Goal: Information Seeking & Learning: Learn about a topic

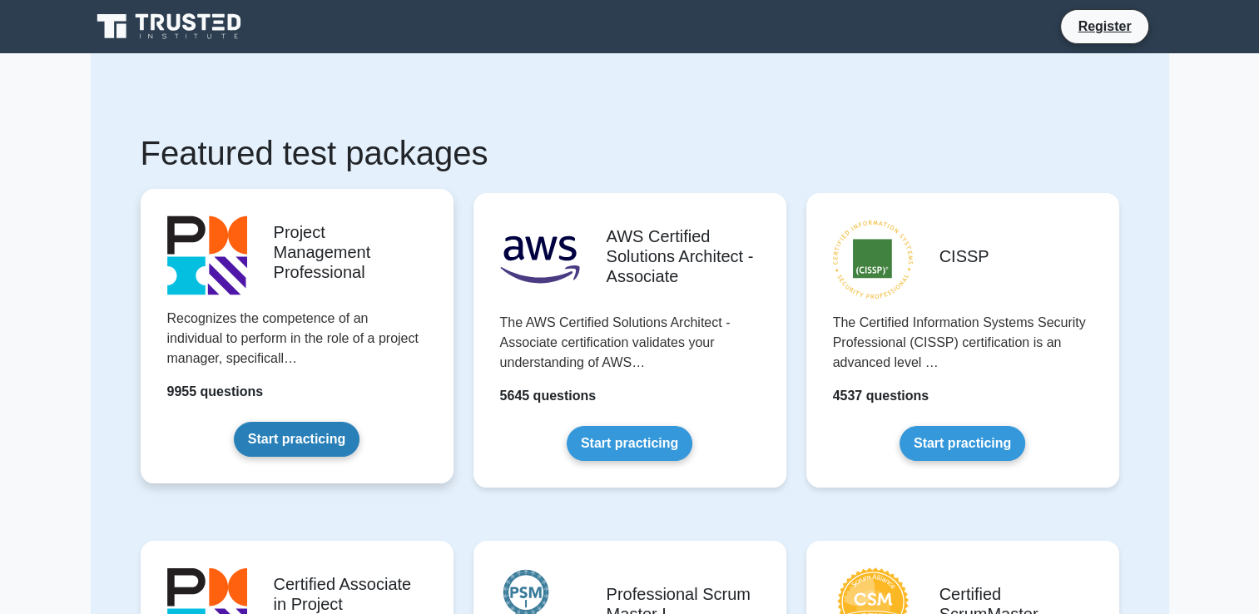
click at [320, 429] on link "Start practicing" at bounding box center [297, 439] width 126 height 35
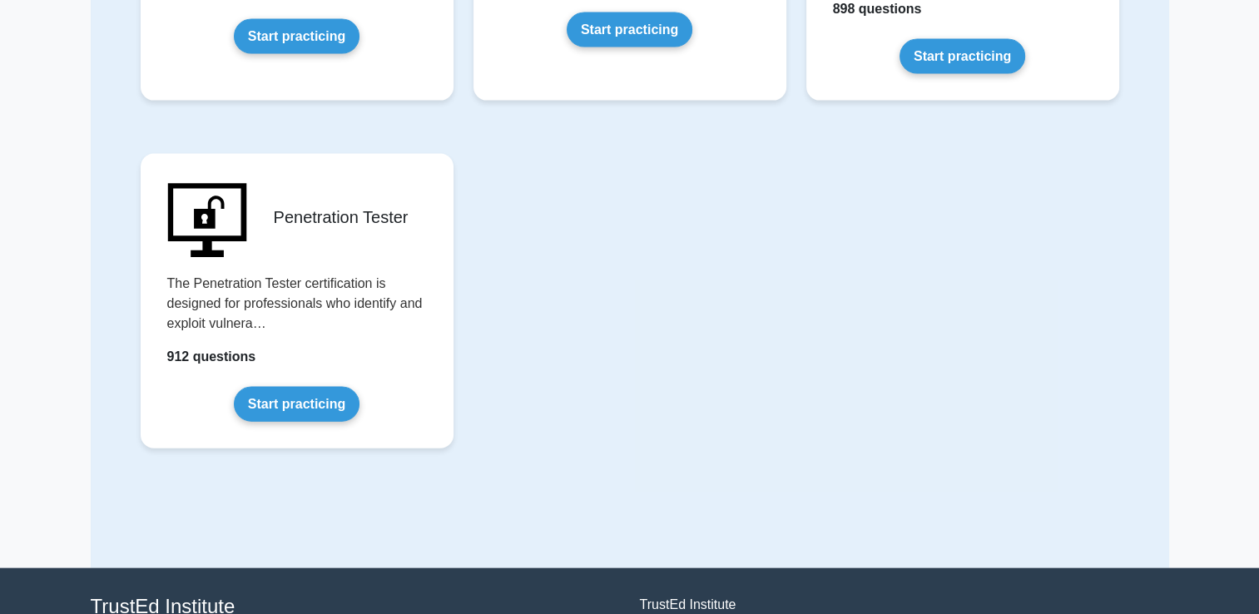
scroll to position [3529, 0]
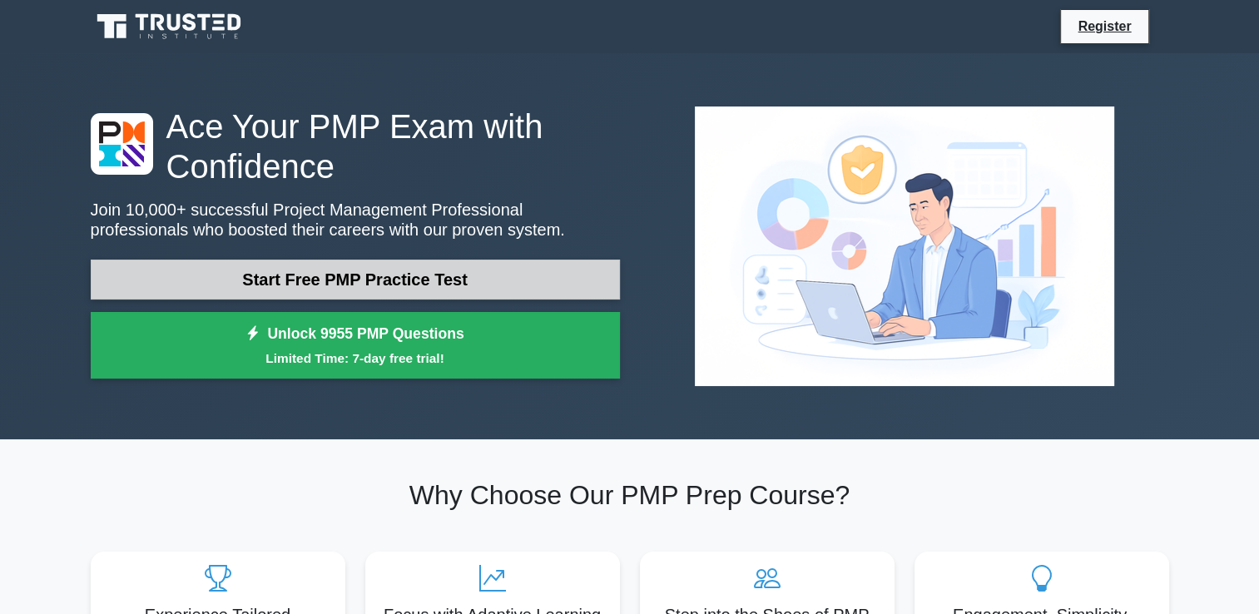
click at [430, 286] on link "Start Free PMP Practice Test" at bounding box center [355, 280] width 529 height 40
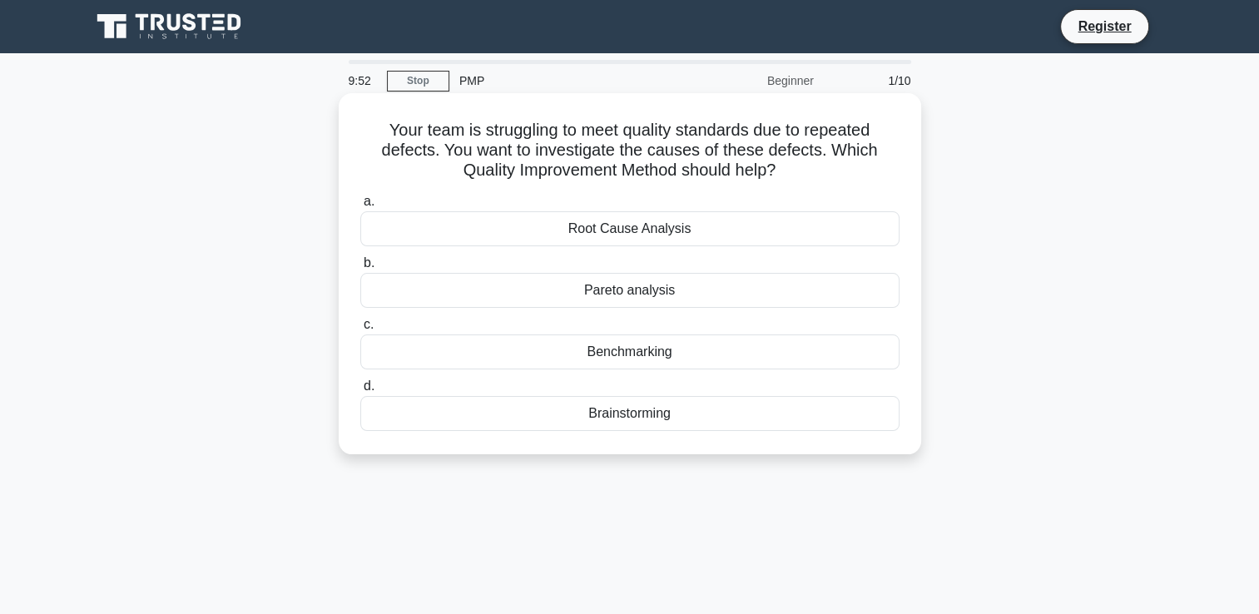
click at [563, 232] on div "Root Cause Analysis" at bounding box center [629, 228] width 539 height 35
click at [360, 207] on input "a. Root Cause Analysis" at bounding box center [360, 201] width 0 height 11
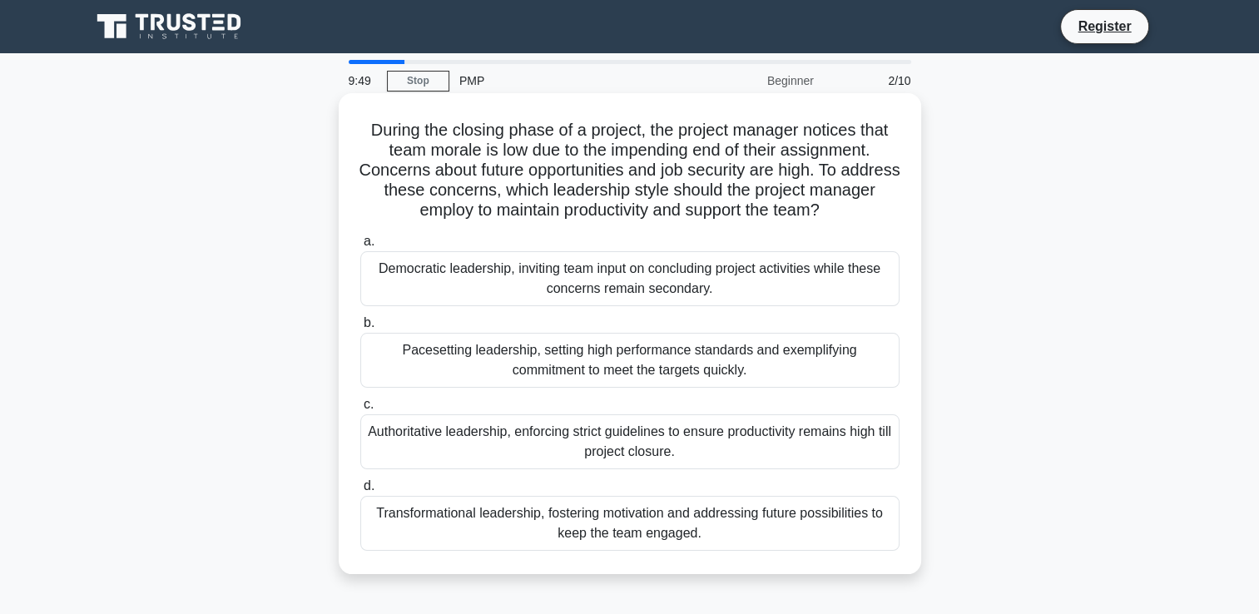
click at [523, 351] on div "Pacesetting leadership, setting high performance standards and exemplifying com…" at bounding box center [629, 360] width 539 height 55
click at [360, 329] on input "b. Pacesetting leadership, setting high performance standards and exemplifying …" at bounding box center [360, 323] width 0 height 11
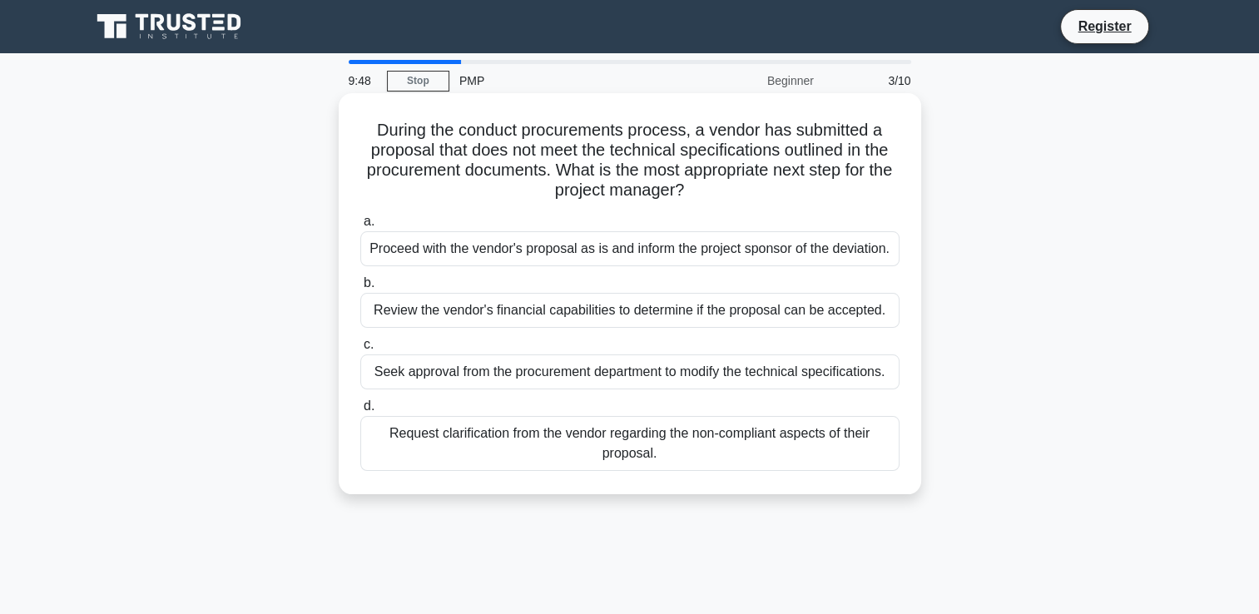
click at [543, 255] on div "Proceed with the vendor's proposal as is and inform the project sponsor of the …" at bounding box center [629, 248] width 539 height 35
click at [360, 227] on input "a. Proceed with the vendor's proposal as is and inform the project sponsor of t…" at bounding box center [360, 221] width 0 height 11
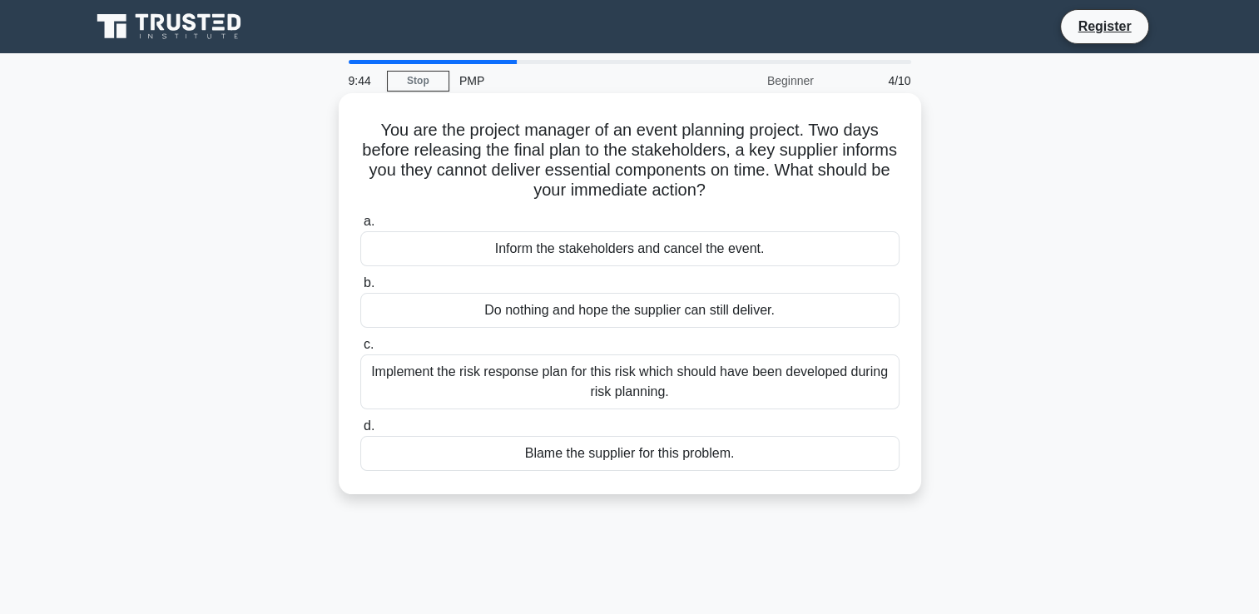
click at [518, 315] on div "Do nothing and hope the supplier can still deliver." at bounding box center [629, 310] width 539 height 35
click at [360, 289] on input "b. Do nothing and hope the supplier can still deliver." at bounding box center [360, 283] width 0 height 11
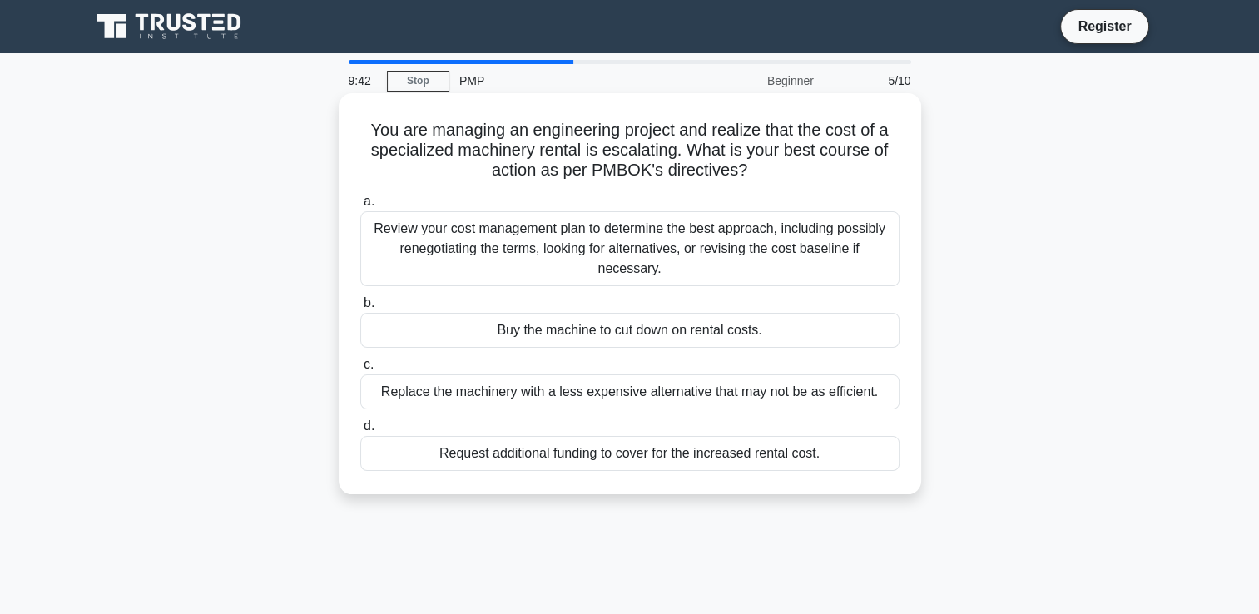
click at [479, 398] on div "Replace the machinery with a less expensive alternative that may not be as effi…" at bounding box center [629, 391] width 539 height 35
click at [360, 370] on input "c. Replace the machinery with a less expensive alternative that may not be as e…" at bounding box center [360, 365] width 0 height 11
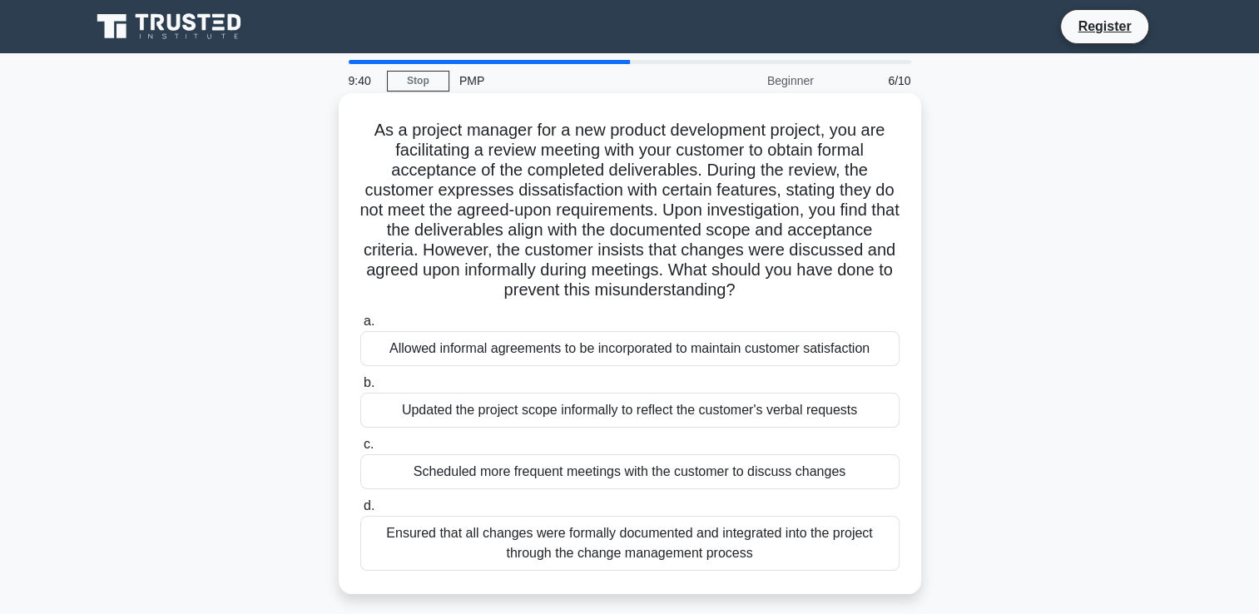
click at [490, 358] on div "Allowed informal agreements to be incorporated to maintain customer satisfaction" at bounding box center [629, 348] width 539 height 35
click at [360, 327] on input "a. Allowed informal agreements to be incorporated to maintain customer satisfac…" at bounding box center [360, 321] width 0 height 11
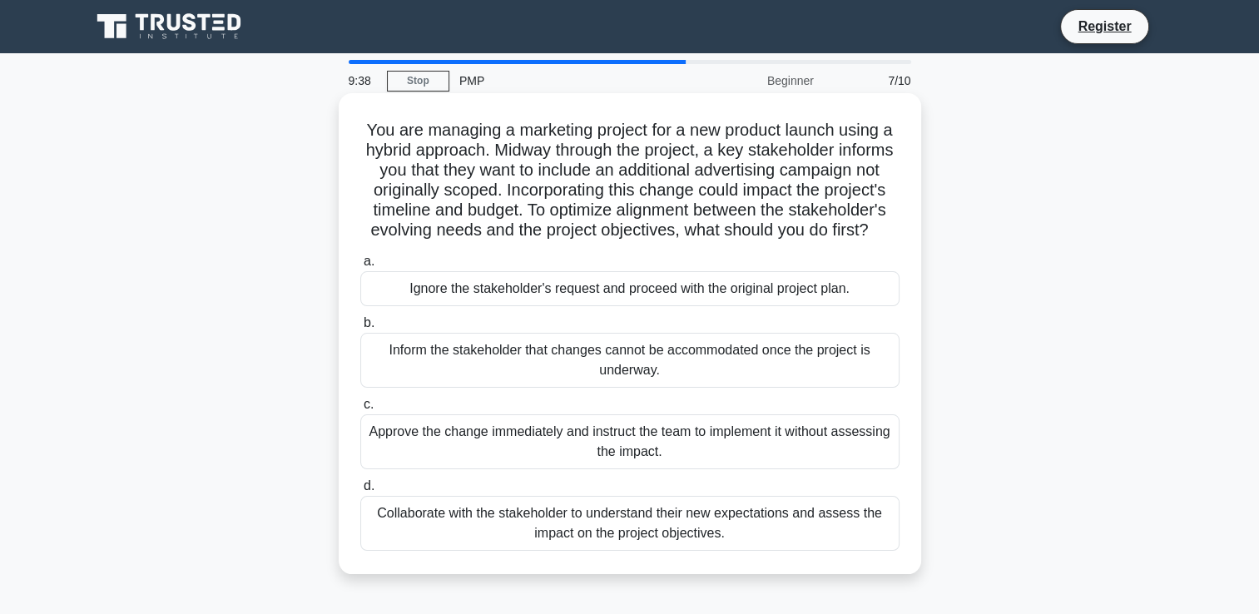
click at [449, 545] on div "Collaborate with the stakeholder to understand their new expectations and asses…" at bounding box center [629, 523] width 539 height 55
click at [360, 492] on input "d. Collaborate with the stakeholder to understand their new expectations and as…" at bounding box center [360, 486] width 0 height 11
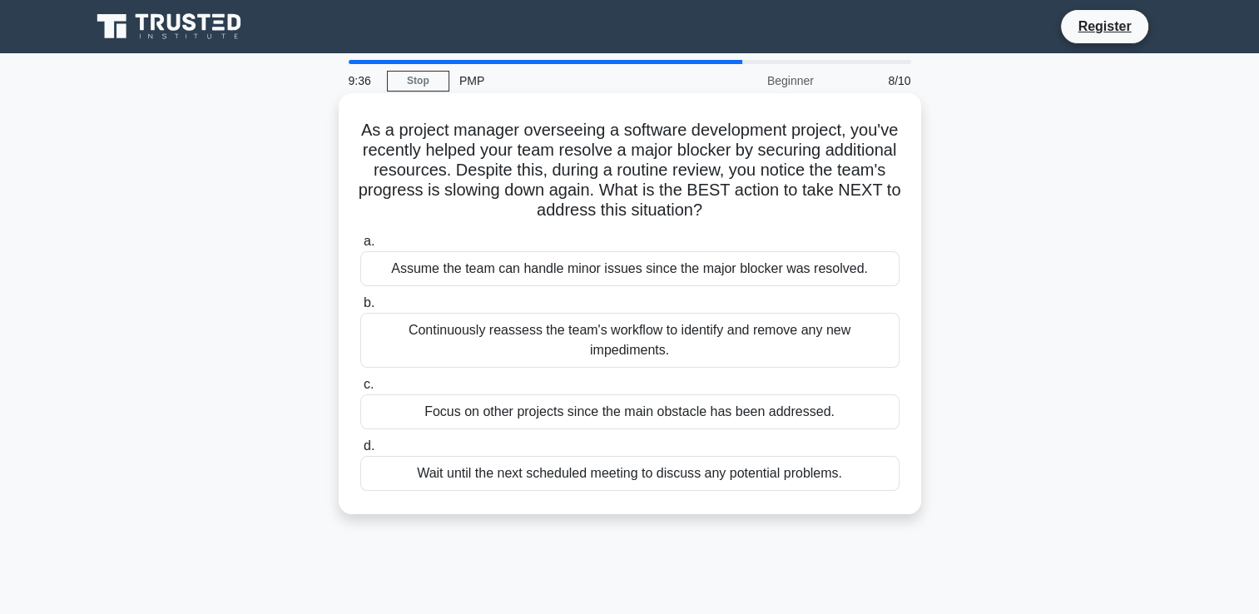
click at [513, 335] on div "Continuously reassess the team's workflow to identify and remove any new impedi…" at bounding box center [629, 340] width 539 height 55
click at [360, 309] on input "b. Continuously reassess the team's workflow to identify and remove any new imp…" at bounding box center [360, 303] width 0 height 11
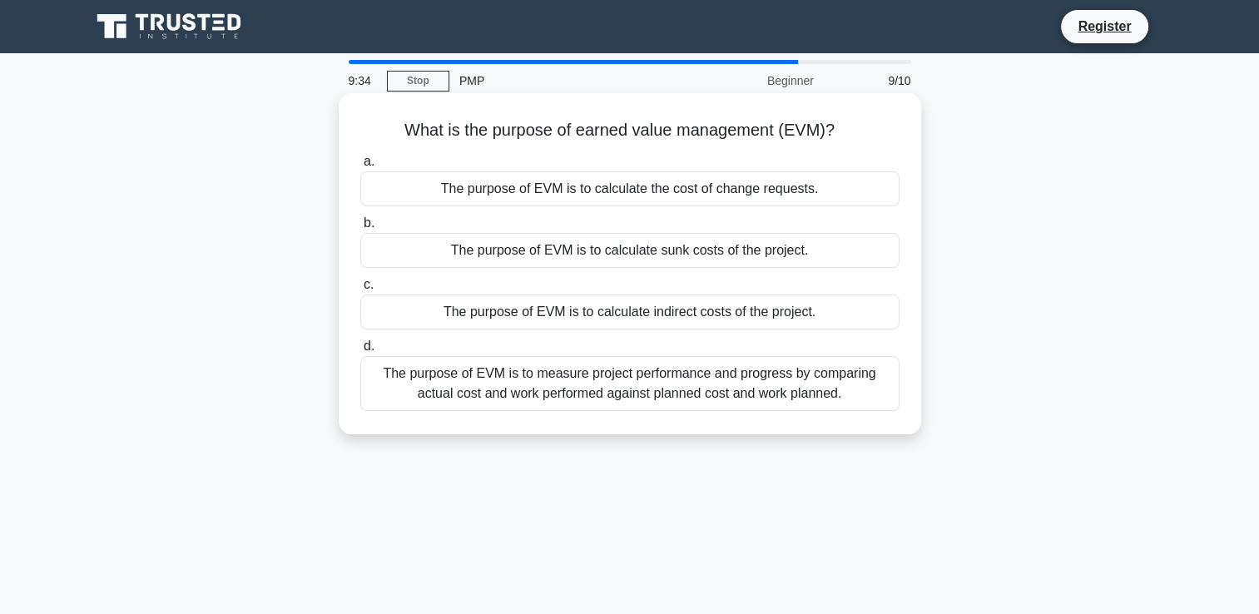
click at [517, 254] on div "The purpose of EVM is to calculate sunk costs of the project." at bounding box center [629, 250] width 539 height 35
click at [360, 229] on input "b. The purpose of EVM is to calculate sunk costs of the project." at bounding box center [360, 223] width 0 height 11
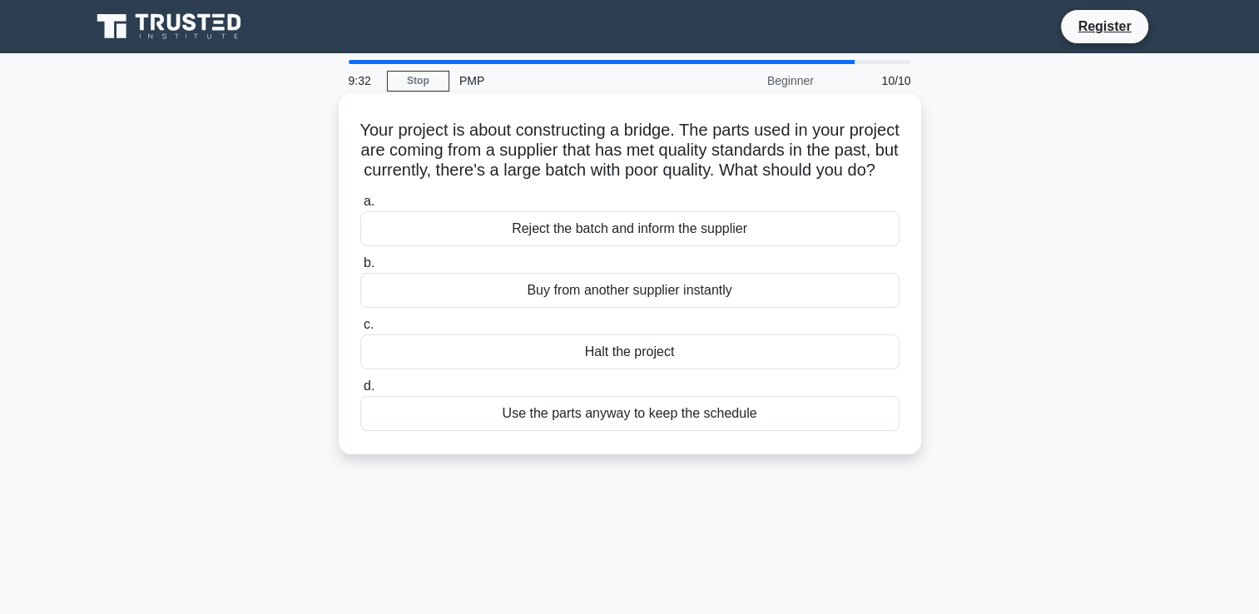
click at [536, 369] on div "Halt the project" at bounding box center [629, 352] width 539 height 35
click at [360, 330] on input "c. Halt the project" at bounding box center [360, 325] width 0 height 11
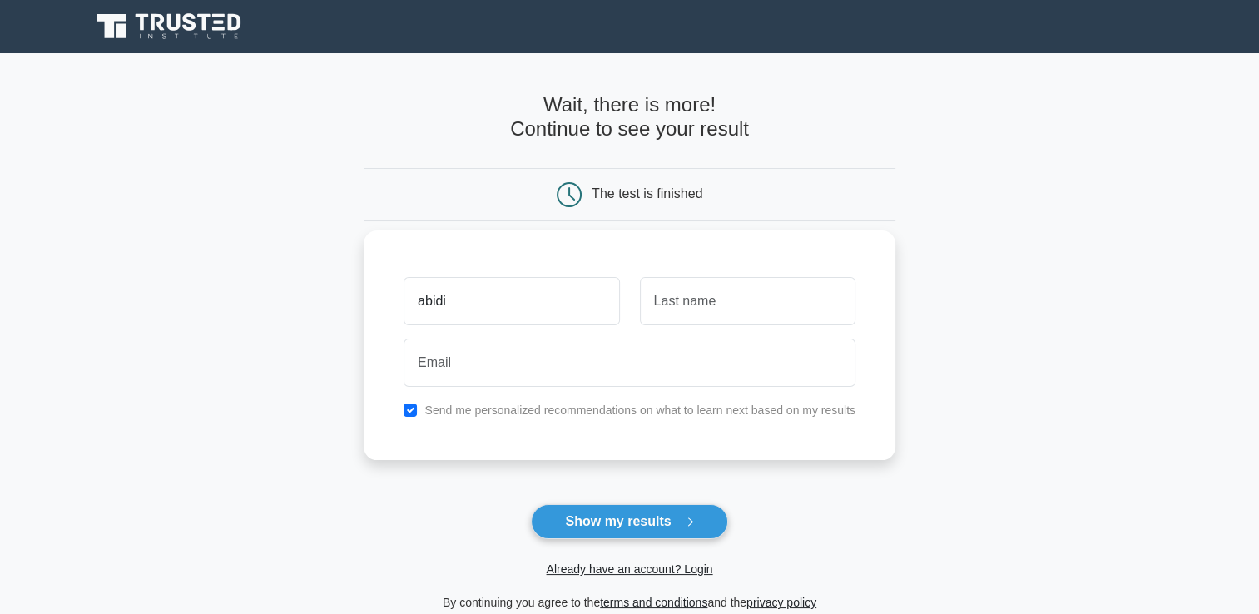
type input "abidi"
click at [678, 311] on input "text" at bounding box center [748, 301] width 216 height 48
type input "mariem"
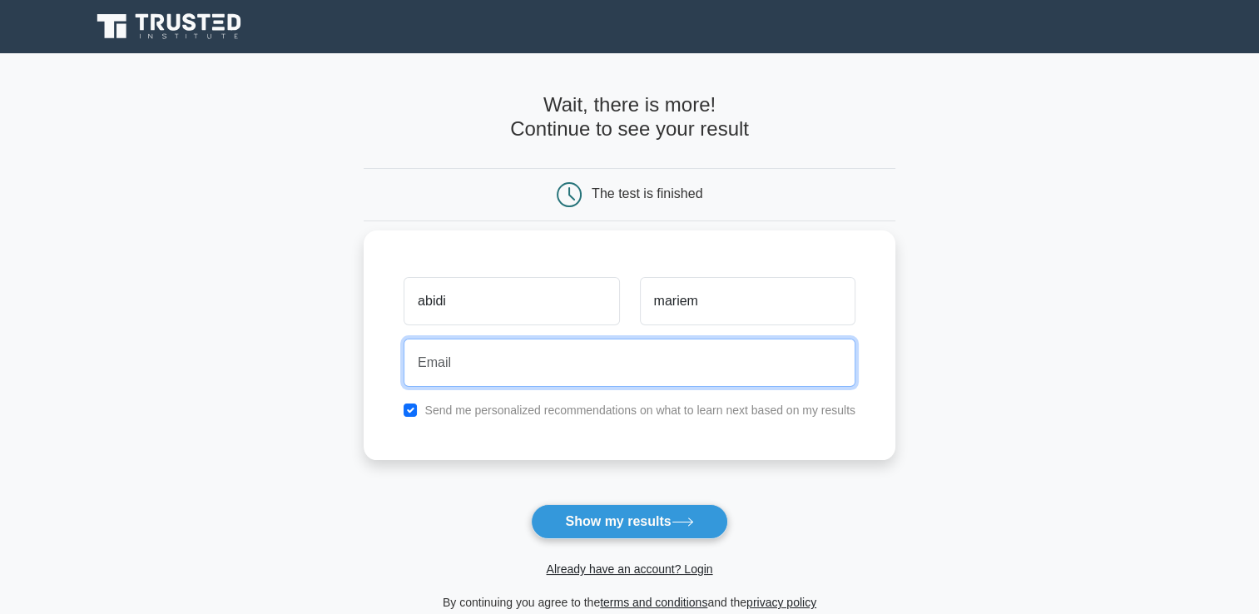
click at [663, 357] on input "email" at bounding box center [630, 363] width 452 height 48
click at [531, 504] on button "Show my results" at bounding box center [629, 521] width 196 height 35
type input "abidimariem757@gmail.com"
click at [531, 504] on button "Show my results" at bounding box center [629, 521] width 196 height 35
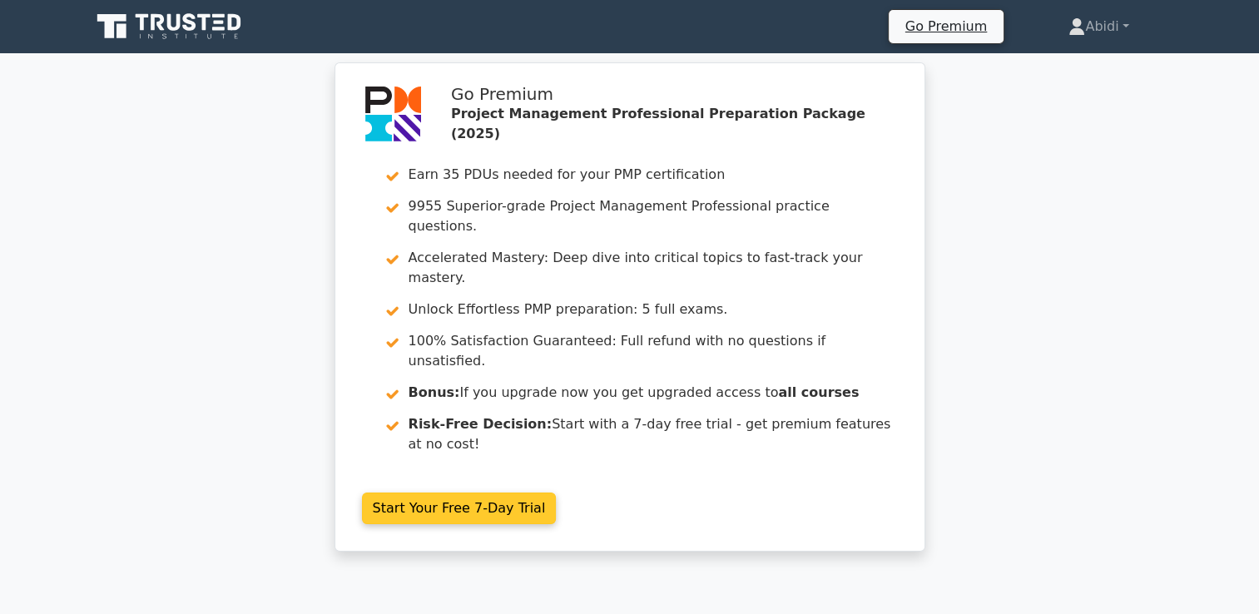
click at [500, 493] on link "Start Your Free 7-Day Trial" at bounding box center [459, 509] width 195 height 32
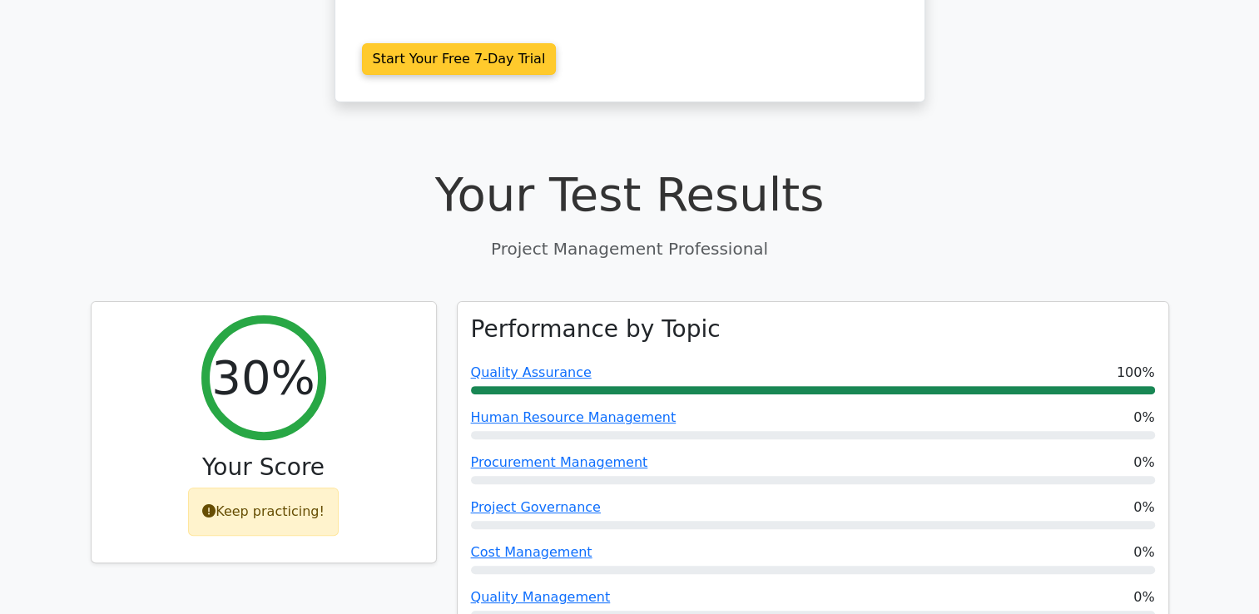
scroll to position [499, 0]
